Goal: Task Accomplishment & Management: Manage account settings

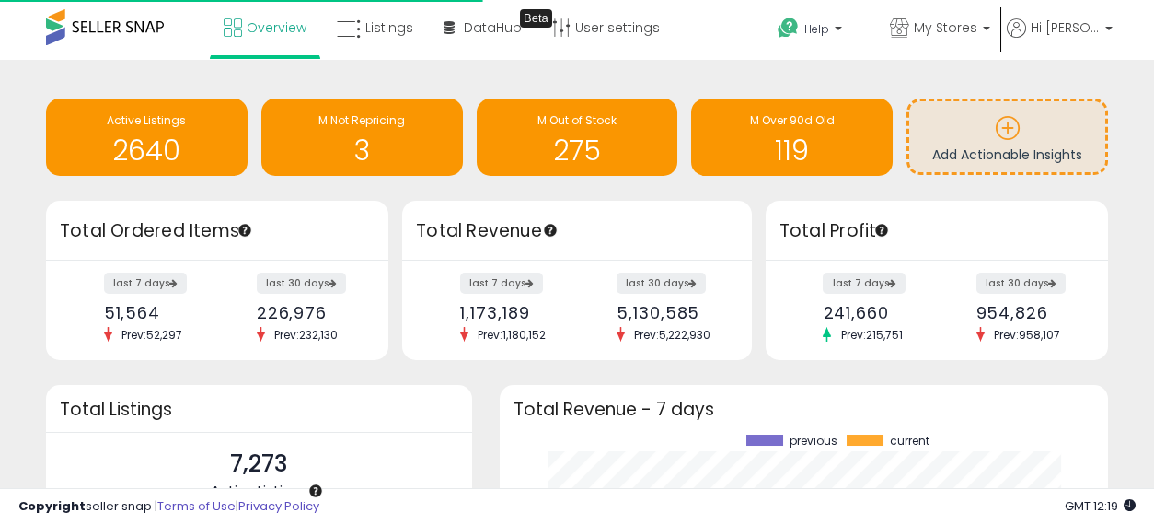
scroll to position [256, 572]
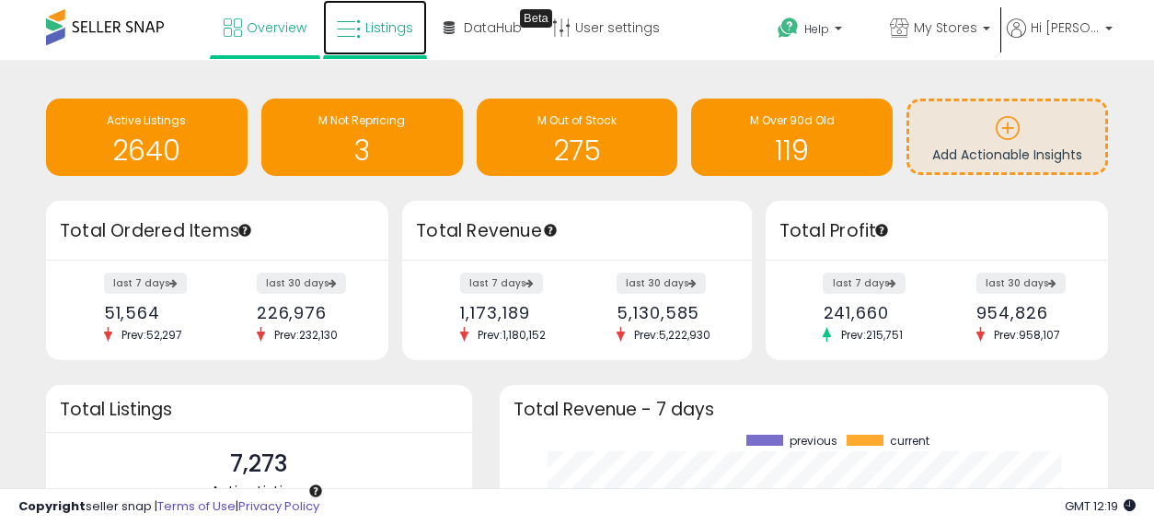
click at [406, 28] on span "Listings" at bounding box center [389, 27] width 48 height 18
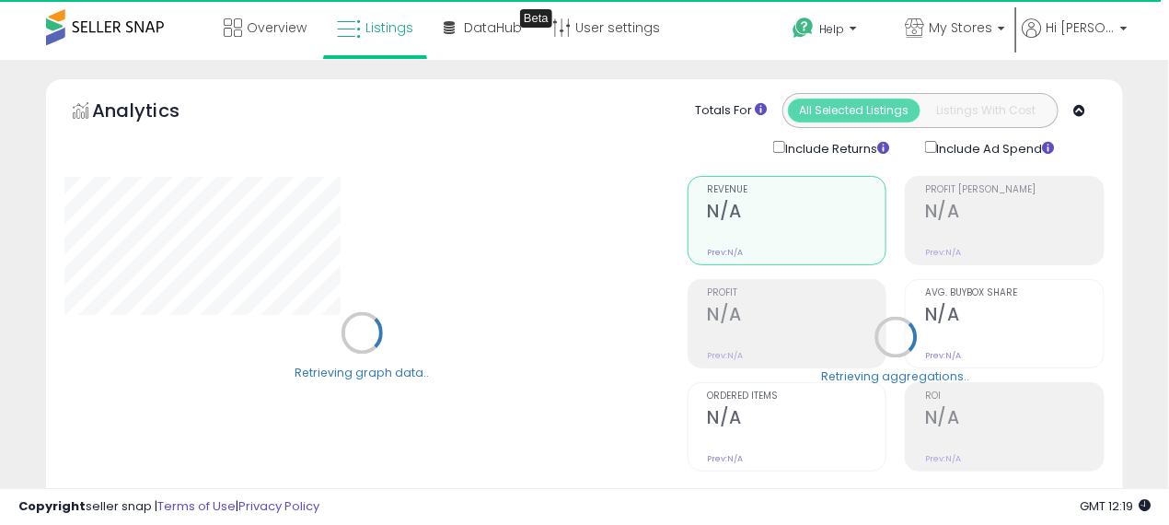
select select "**"
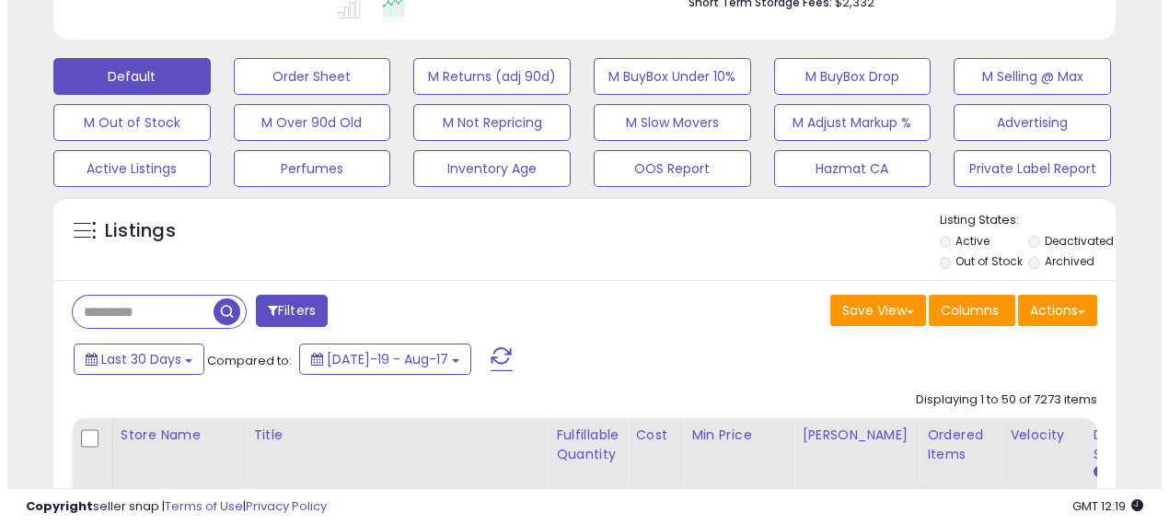
scroll to position [613, 0]
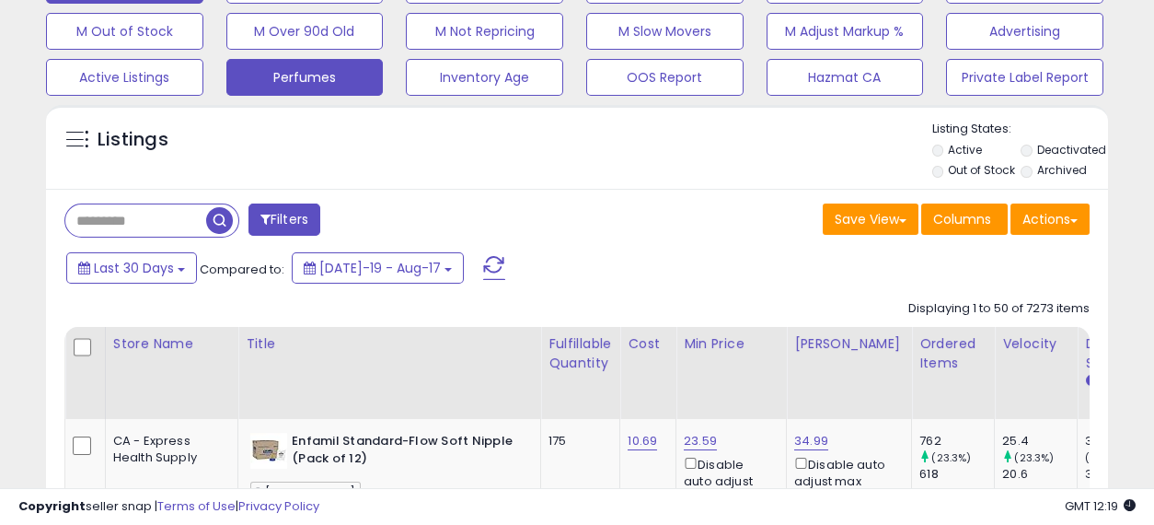
click at [292, 76] on button "Perfumes" at bounding box center [304, 77] width 157 height 37
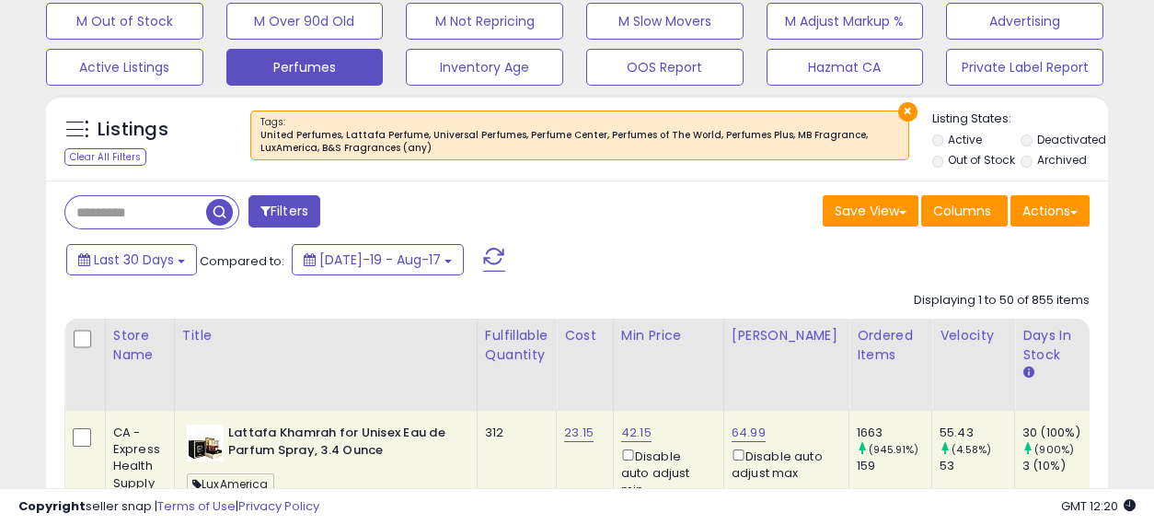
scroll to position [715, 0]
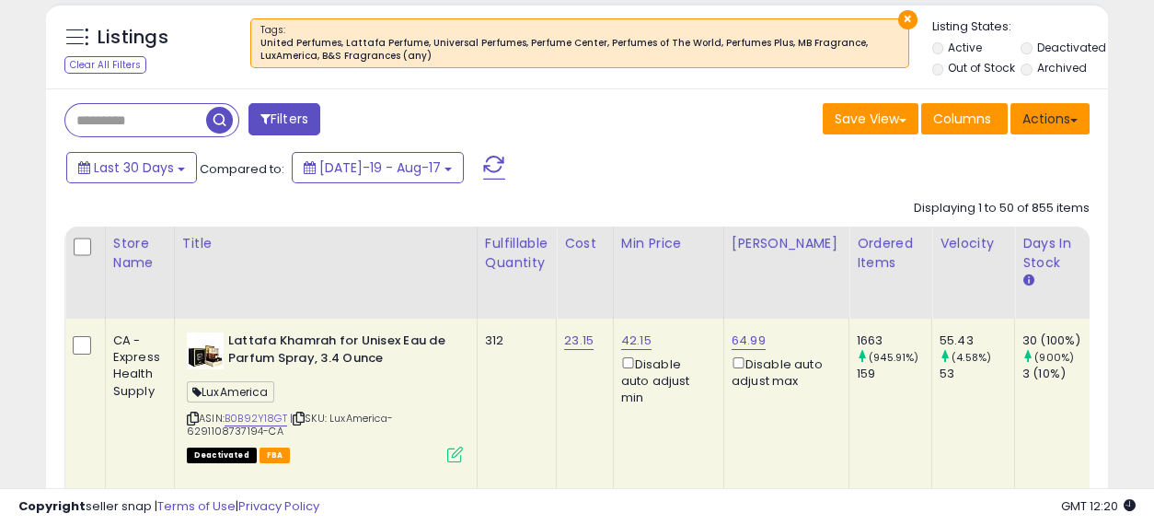
click at [1058, 122] on button "Actions" at bounding box center [1050, 118] width 79 height 31
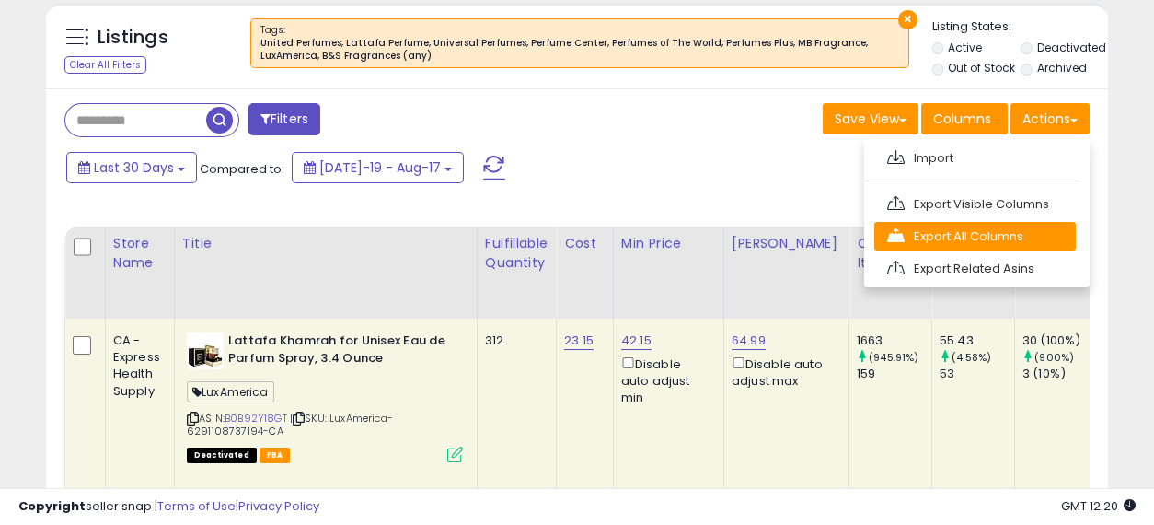
click at [972, 230] on link "Export All Columns" at bounding box center [976, 236] width 202 height 29
